Goal: Task Accomplishment & Management: Complete application form

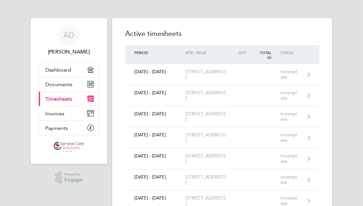
click at [64, 99] on span "Timesheets" at bounding box center [58, 99] width 27 height 6
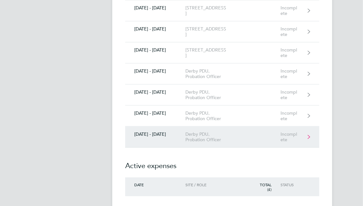
scroll to position [194, 0]
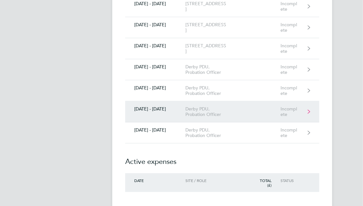
click at [310, 109] on icon at bounding box center [308, 111] width 3 height 5
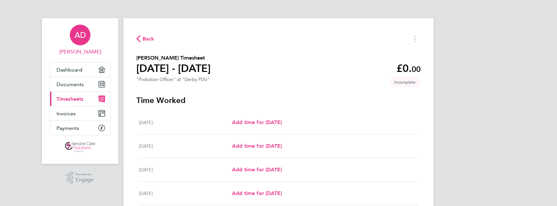
click at [79, 35] on span "AD" at bounding box center [80, 35] width 11 height 8
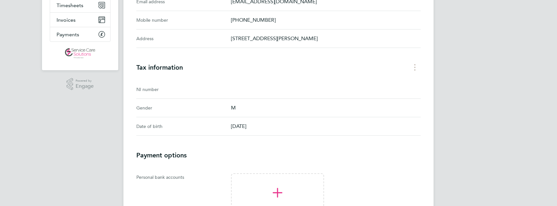
scroll to position [9, 0]
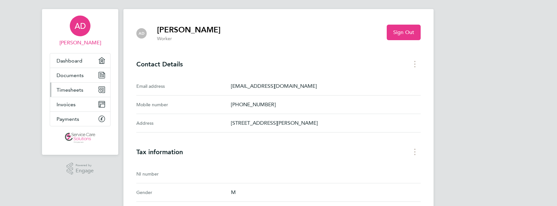
click at [75, 90] on span "Timesheets" at bounding box center [70, 90] width 27 height 6
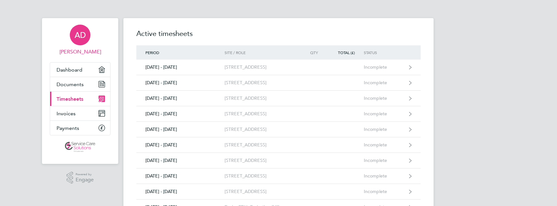
click at [79, 36] on span "AD" at bounding box center [80, 35] width 11 height 8
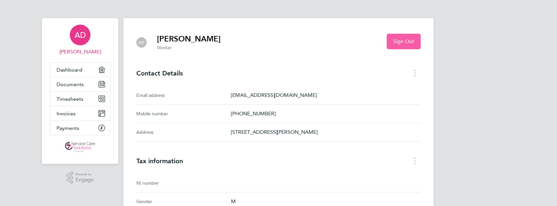
click at [362, 40] on span "Sign Out" at bounding box center [403, 41] width 21 height 6
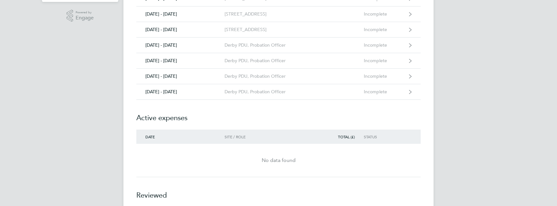
scroll to position [129, 0]
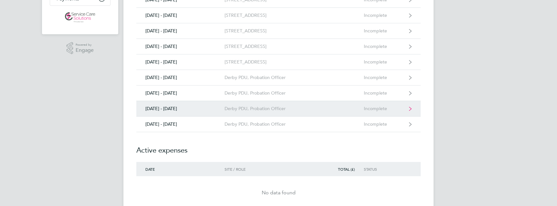
click at [411, 107] on icon at bounding box center [410, 108] width 3 height 4
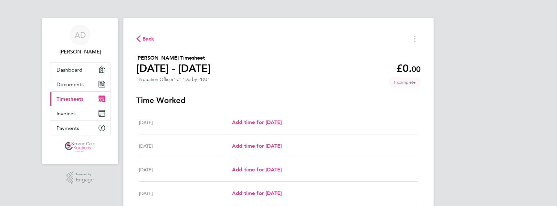
scroll to position [32, 0]
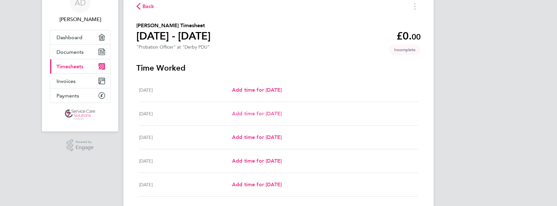
click at [246, 113] on span "Add time for [DATE]" at bounding box center [257, 113] width 50 height 6
select select "30"
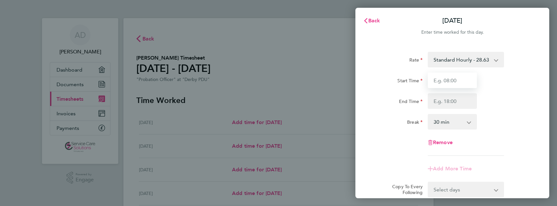
click at [443, 82] on input "Start Time" at bounding box center [452, 80] width 49 height 16
type input "07:30"
click at [447, 103] on input "End Time" at bounding box center [452, 101] width 49 height 16
type input "16:30"
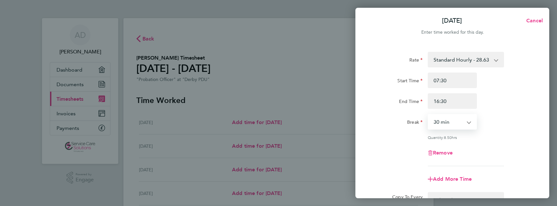
click at [442, 122] on select "0 min 15 min 30 min 45 min 60 min 75 min 90 min" at bounding box center [449, 121] width 40 height 14
click at [429, 114] on select "0 min 15 min 30 min 45 min 60 min 75 min 90 min" at bounding box center [449, 121] width 40 height 14
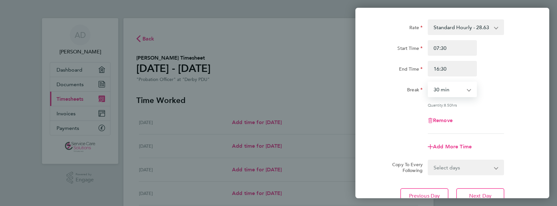
scroll to position [65, 0]
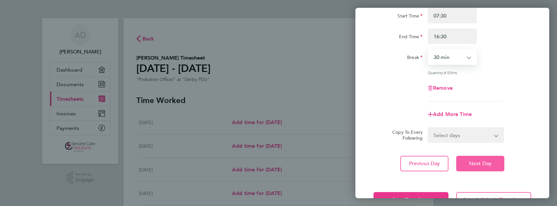
click at [490, 160] on span "Next Day" at bounding box center [480, 163] width 22 height 6
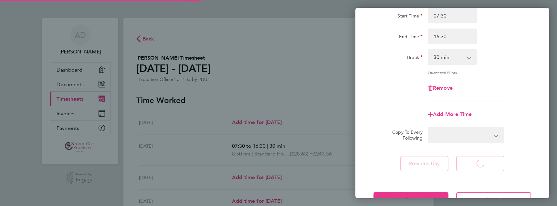
select select "30"
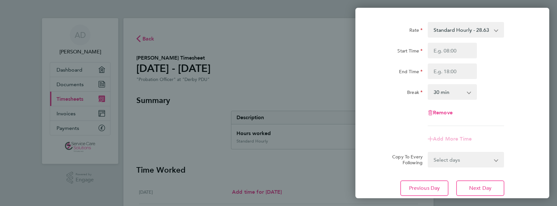
scroll to position [76, 0]
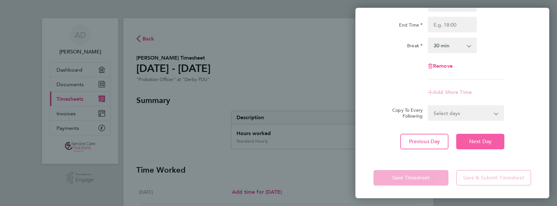
click at [474, 141] on span "Next Day" at bounding box center [480, 141] width 22 height 6
select select "30"
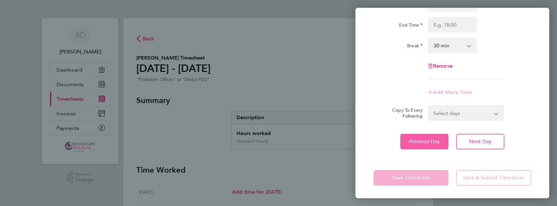
click at [425, 142] on span "Previous Day" at bounding box center [424, 141] width 31 height 6
select select "30"
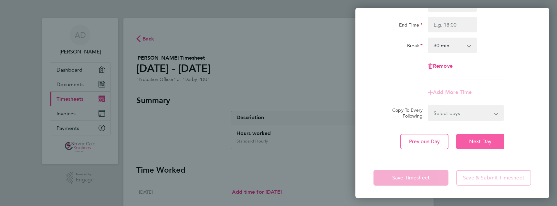
click at [471, 142] on span "Next Day" at bounding box center [480, 141] width 22 height 6
select select "30"
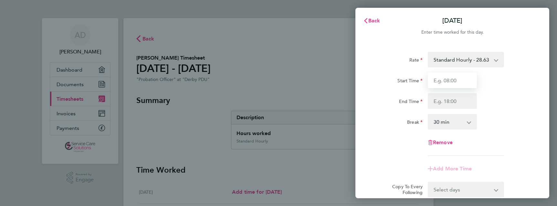
click at [444, 82] on input "Start Time" at bounding box center [452, 80] width 49 height 16
type input "07:30"
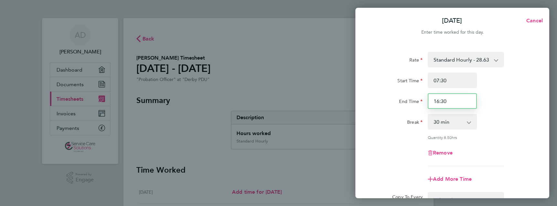
click at [445, 101] on input "16:30" at bounding box center [452, 101] width 49 height 16
click at [442, 101] on input "16:30" at bounding box center [452, 101] width 49 height 16
click at [439, 101] on input "16:30" at bounding box center [452, 101] width 49 height 16
click at [446, 102] on input "16:30" at bounding box center [452, 101] width 49 height 16
type input "16:15"
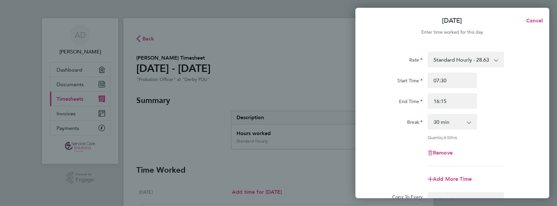
click at [453, 121] on select "0 min 15 min 30 min 45 min 60 min 75 min 90 min" at bounding box center [449, 121] width 40 height 14
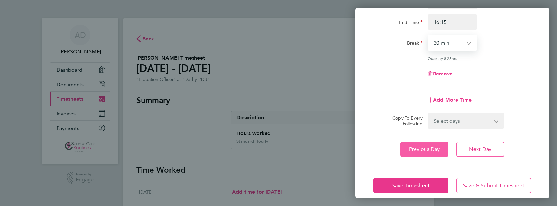
scroll to position [86, 0]
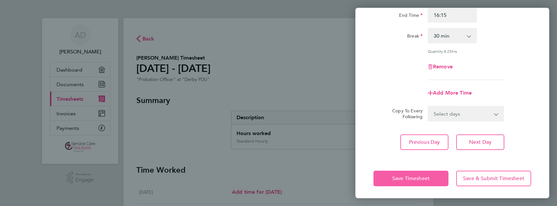
click at [416, 177] on span "Save Timesheet" at bounding box center [411, 178] width 38 height 6
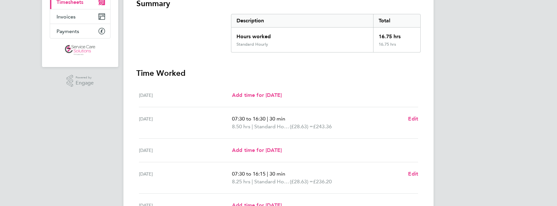
scroll to position [97, 0]
click at [282, 151] on span "Add time for [DATE]" at bounding box center [257, 149] width 50 height 6
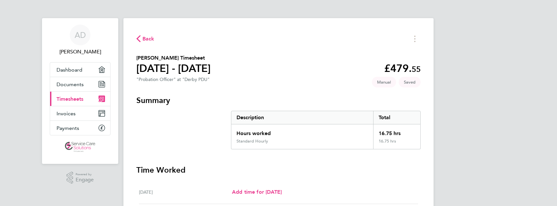
select select "30"
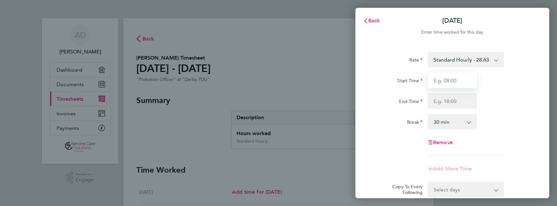
click at [439, 81] on input "Start Time" at bounding box center [452, 80] width 49 height 16
type input "07:45"
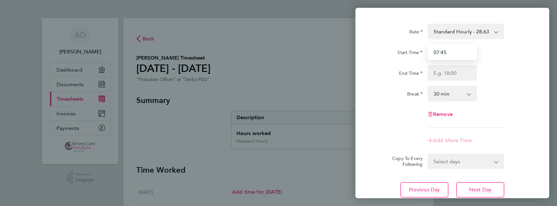
scroll to position [12, 0]
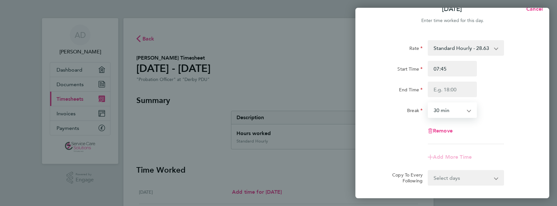
click at [446, 108] on select "0 min 15 min 30 min 45 min 60 min 75 min 90 min" at bounding box center [449, 110] width 40 height 14
select select "60"
click at [429, 103] on select "0 min 15 min 30 min 45 min 60 min 75 min 90 min" at bounding box center [449, 110] width 40 height 14
click at [438, 90] on input "End Time" at bounding box center [452, 89] width 49 height 16
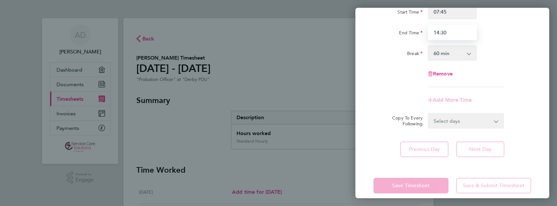
scroll to position [76, 0]
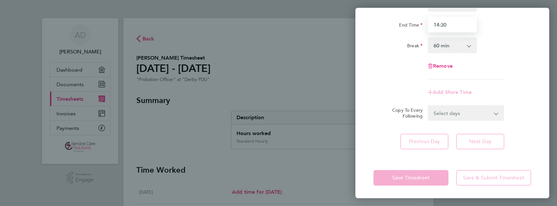
type input "14:30"
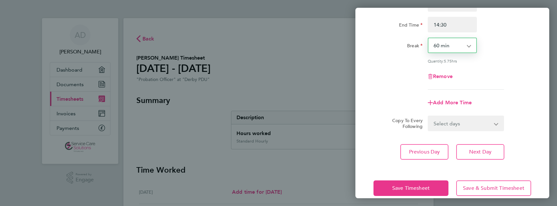
click at [436, 46] on select "0 min 15 min 30 min 45 min 60 min 75 min 90 min" at bounding box center [449, 45] width 40 height 14
click at [429, 38] on select "0 min 15 min 30 min 45 min 60 min 75 min 90 min" at bounding box center [449, 45] width 40 height 14
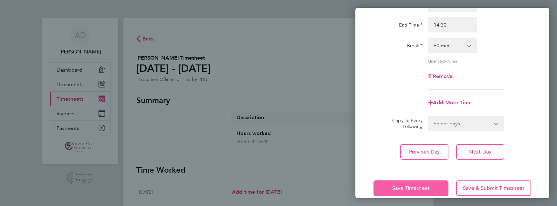
click at [434, 188] on button "Save Timesheet" at bounding box center [411, 188] width 75 height 16
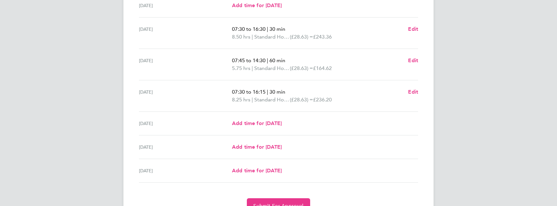
scroll to position [220, 0]
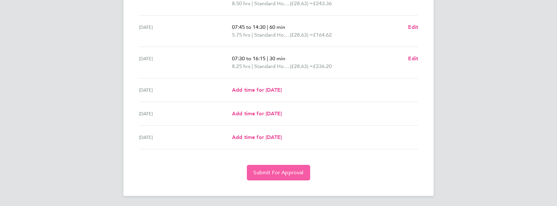
click at [286, 171] on span "Submit For Approval" at bounding box center [278, 172] width 50 height 6
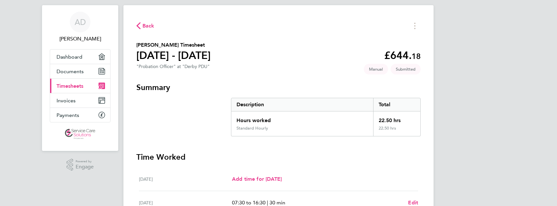
scroll to position [0, 0]
